Goal: Find specific page/section: Find specific page/section

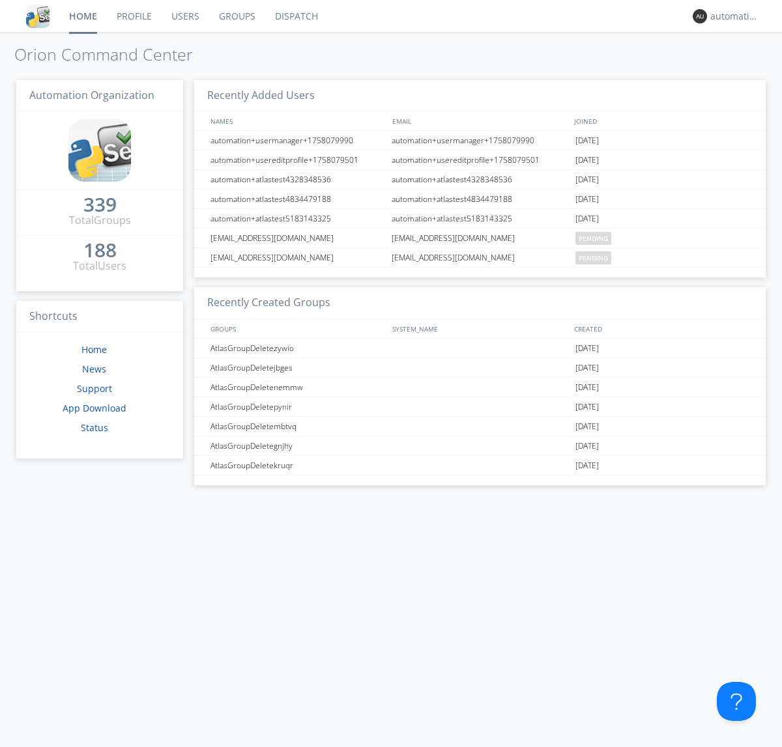
click at [295, 16] on link "Dispatch" at bounding box center [296, 16] width 63 height 33
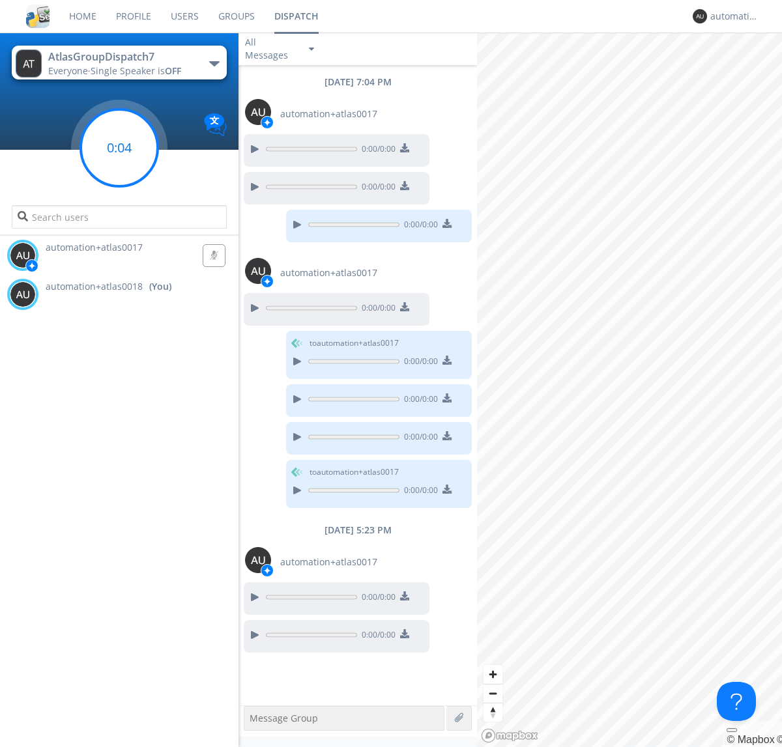
click at [119, 148] on g at bounding box center [119, 147] width 77 height 77
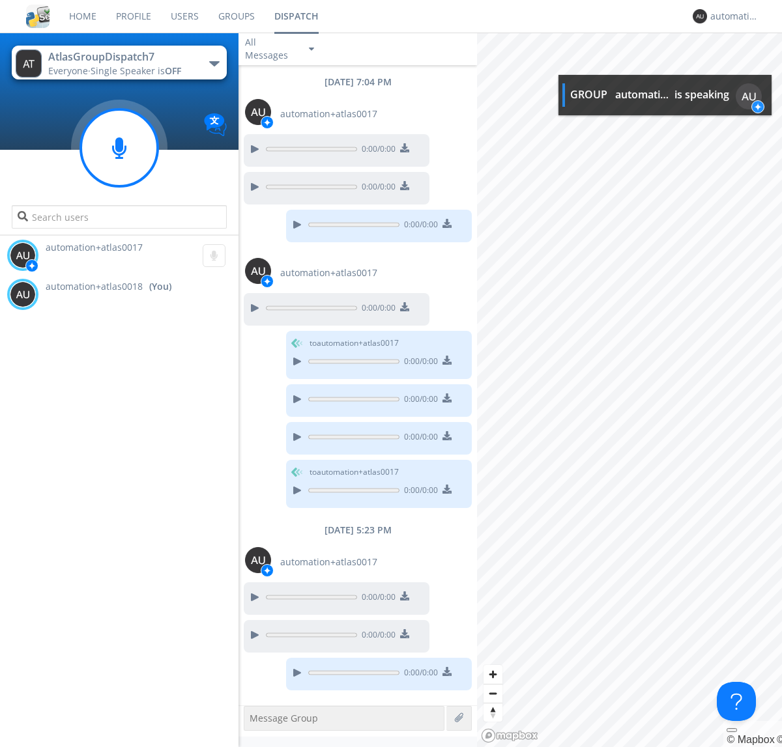
scroll to position [74, 0]
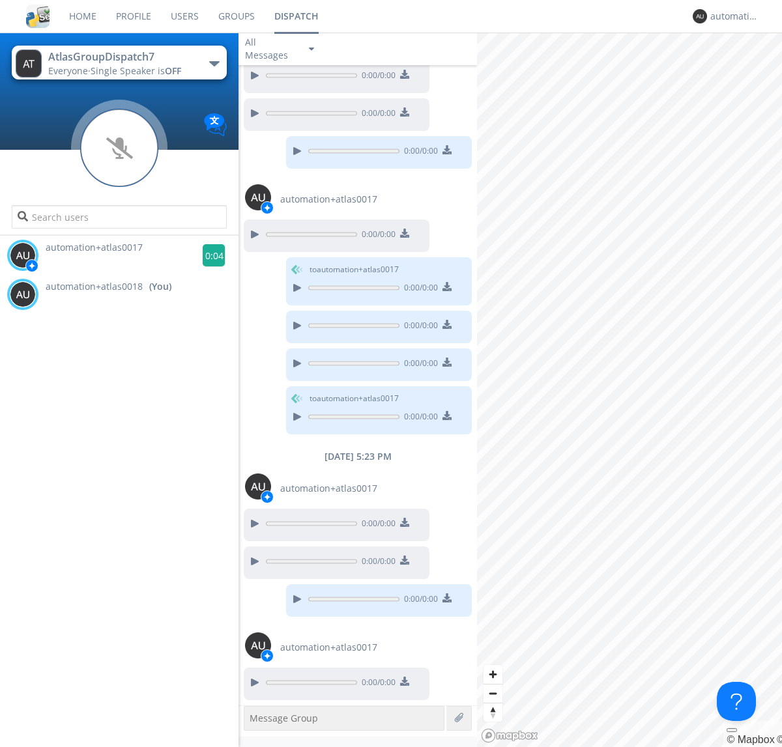
click at [209, 255] on g at bounding box center [214, 255] width 23 height 23
